Goal: Task Accomplishment & Management: Manage account settings

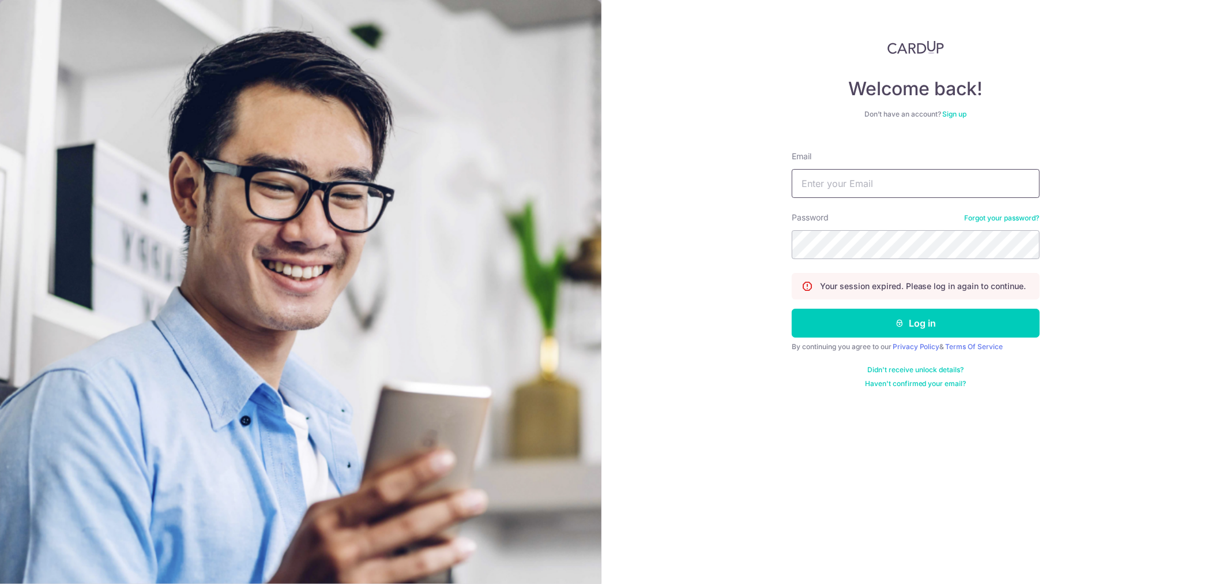
type input "[EMAIL_ADDRESS][DOMAIN_NAME]"
click at [883, 340] on form "Email [EMAIL_ADDRESS][DOMAIN_NAME] Password Forgot your password? Your session …" at bounding box center [916, 265] width 248 height 246
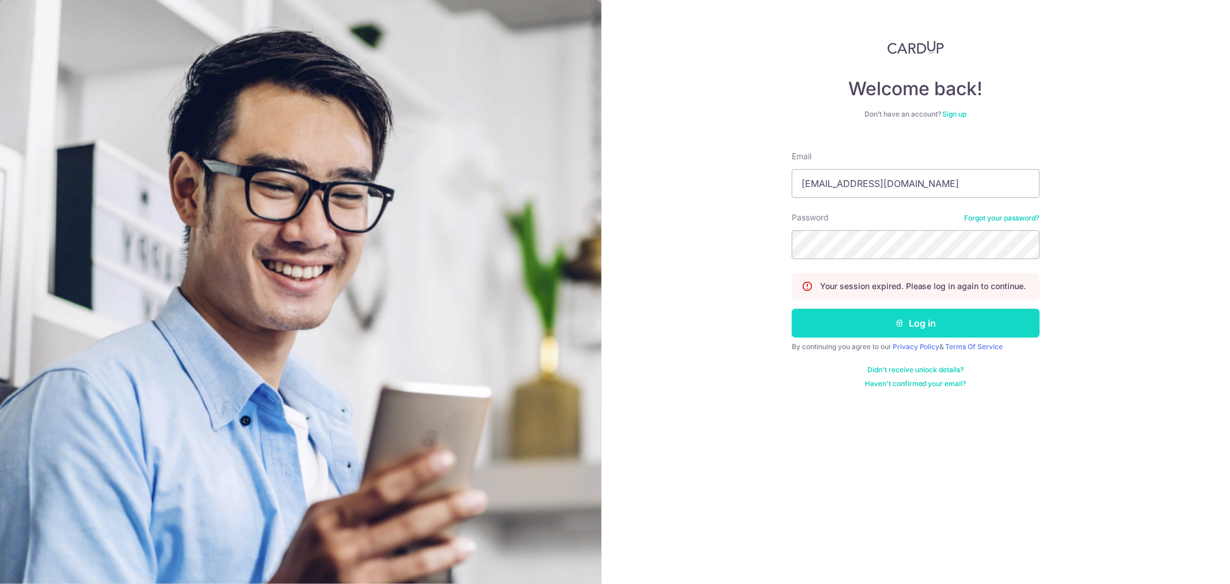
click at [889, 327] on button "Log in" at bounding box center [916, 323] width 248 height 29
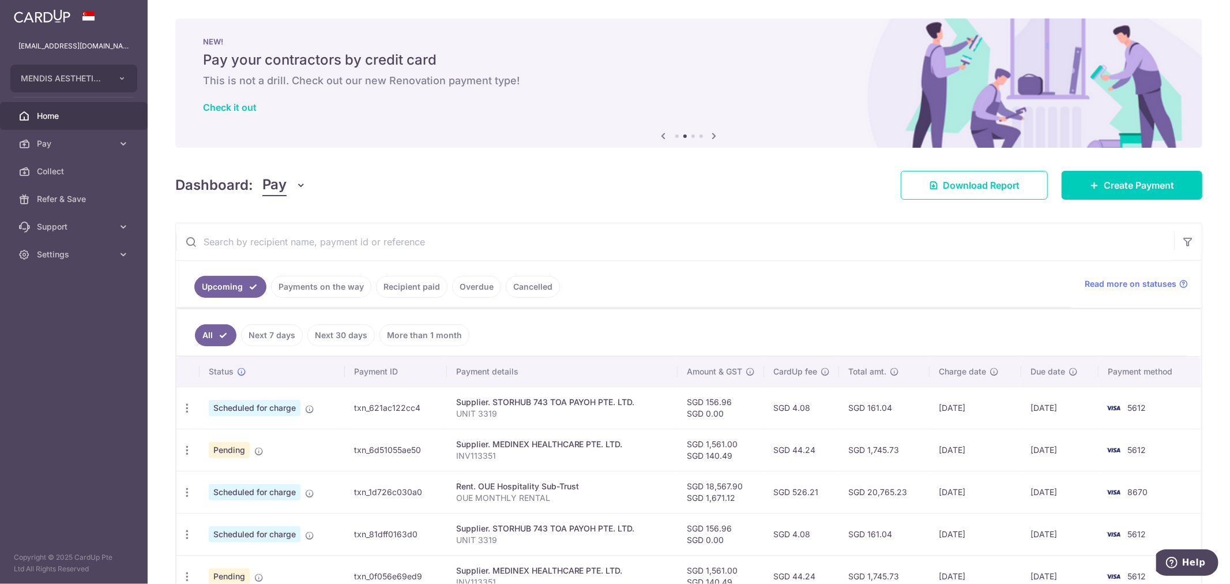
scroll to position [256, 0]
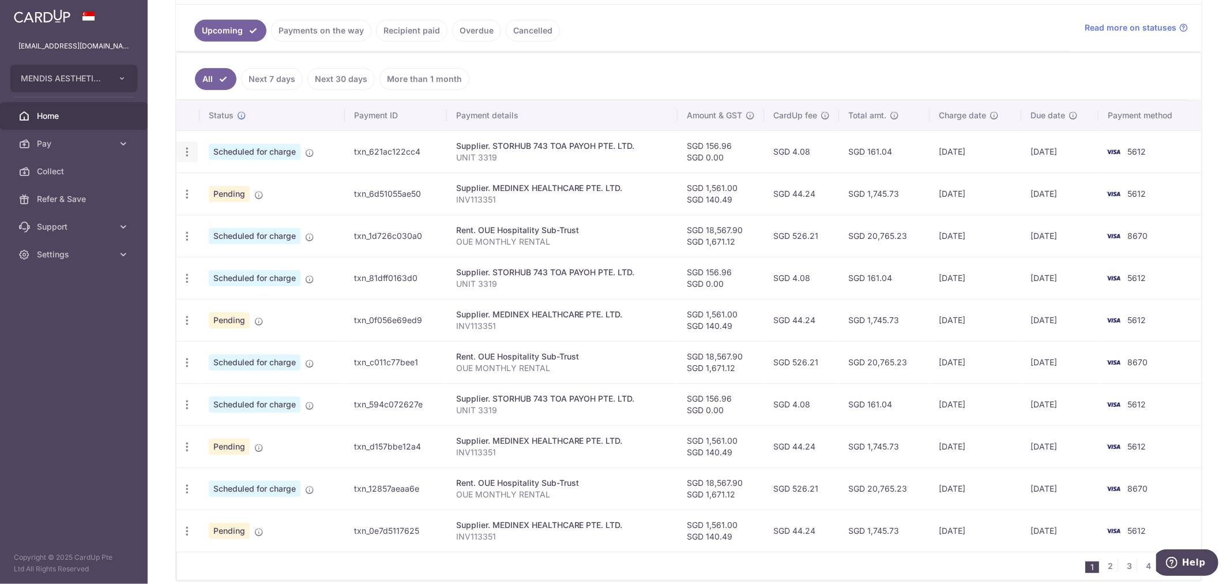
click at [189, 152] on icon "button" at bounding box center [187, 152] width 12 height 12
click at [227, 212] on span "Cancel payment" at bounding box center [248, 212] width 77 height 14
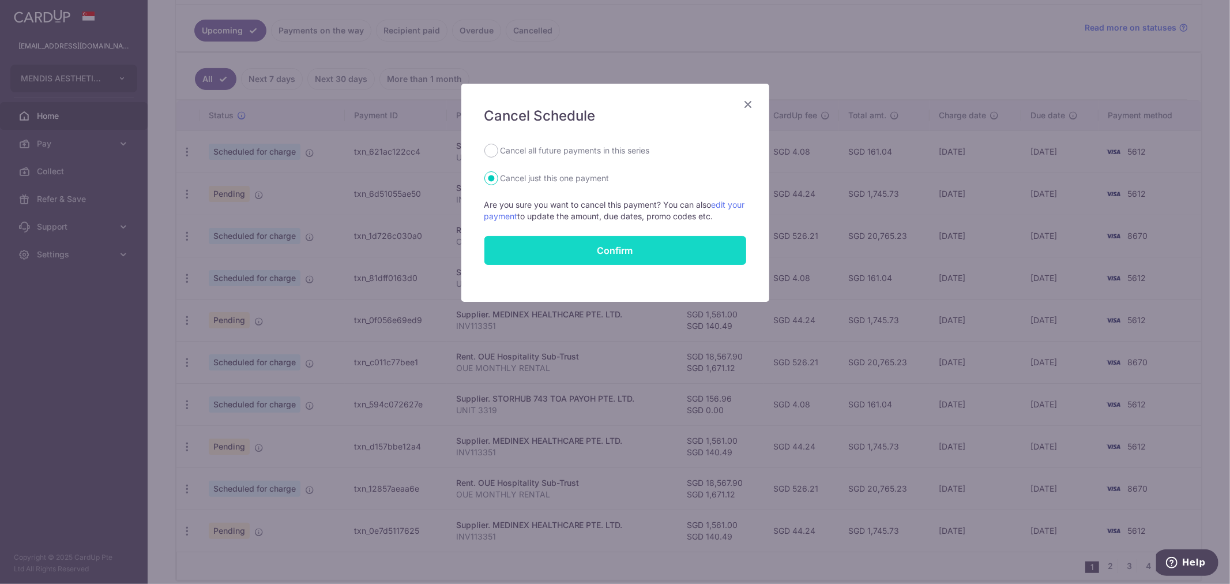
click at [572, 258] on button "Confirm" at bounding box center [615, 250] width 262 height 29
